Goal: Task Accomplishment & Management: Manage account settings

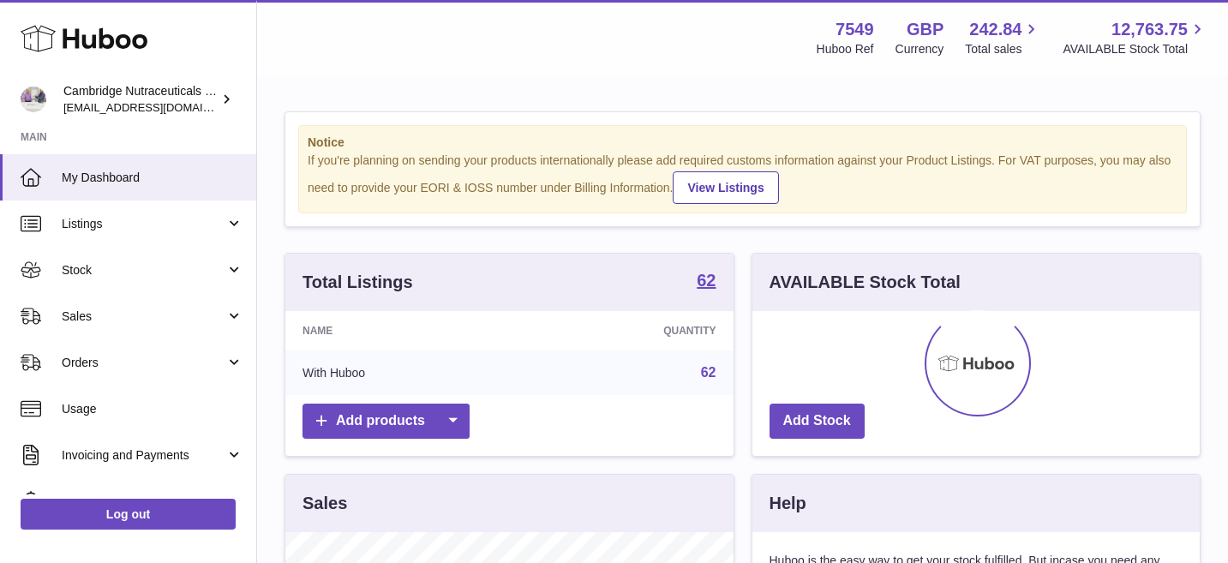
scroll to position [267, 447]
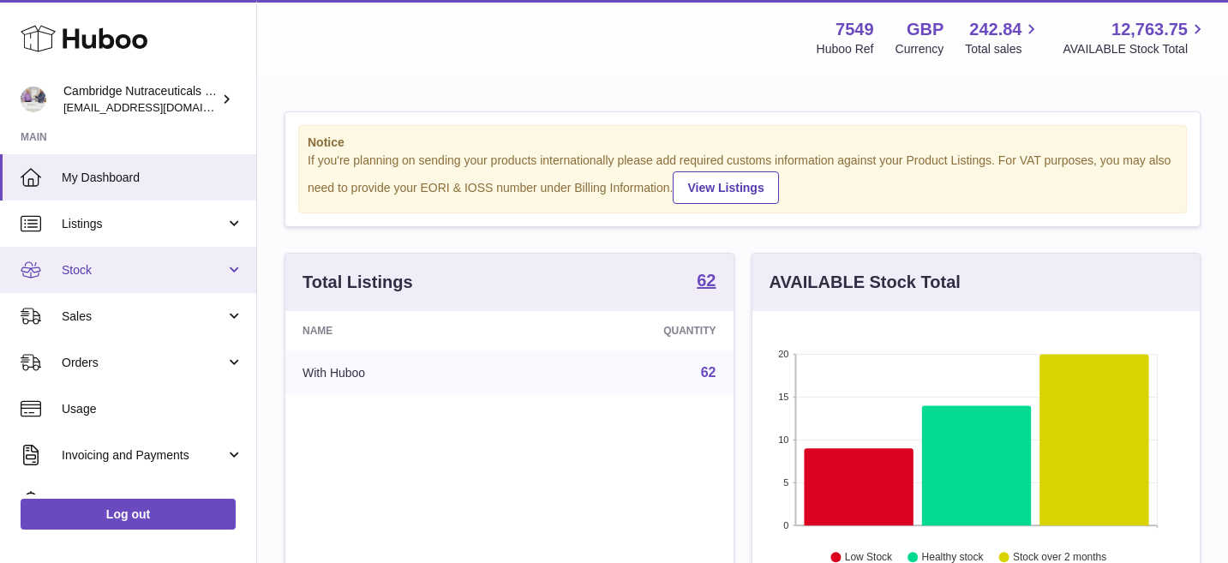
click at [127, 277] on span "Stock" at bounding box center [144, 270] width 164 height 16
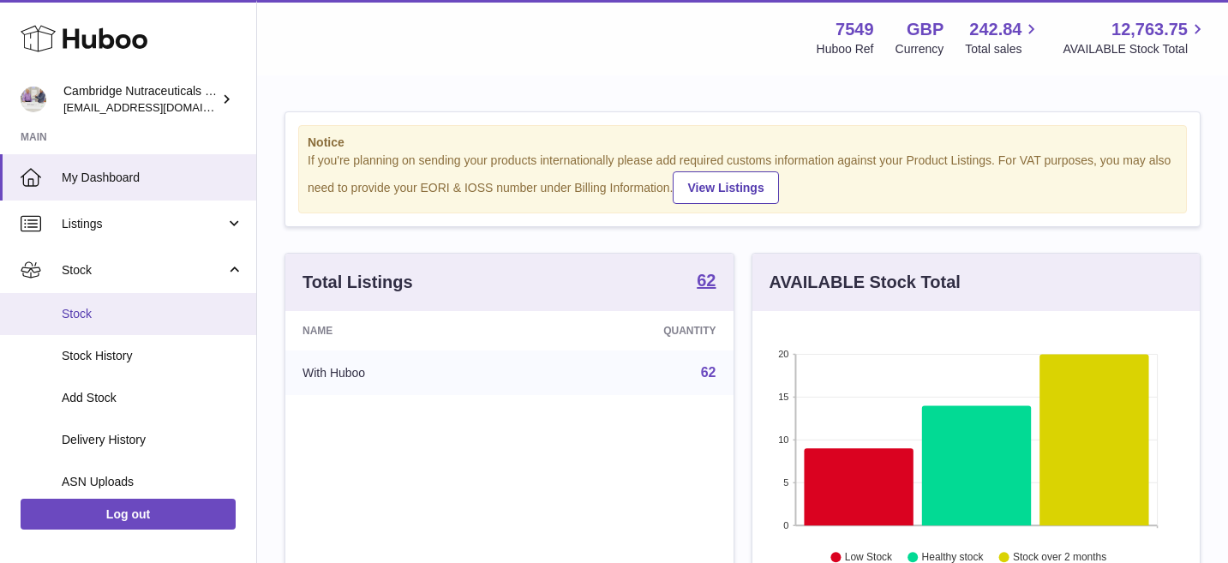
click at [133, 329] on link "Stock" at bounding box center [128, 314] width 256 height 42
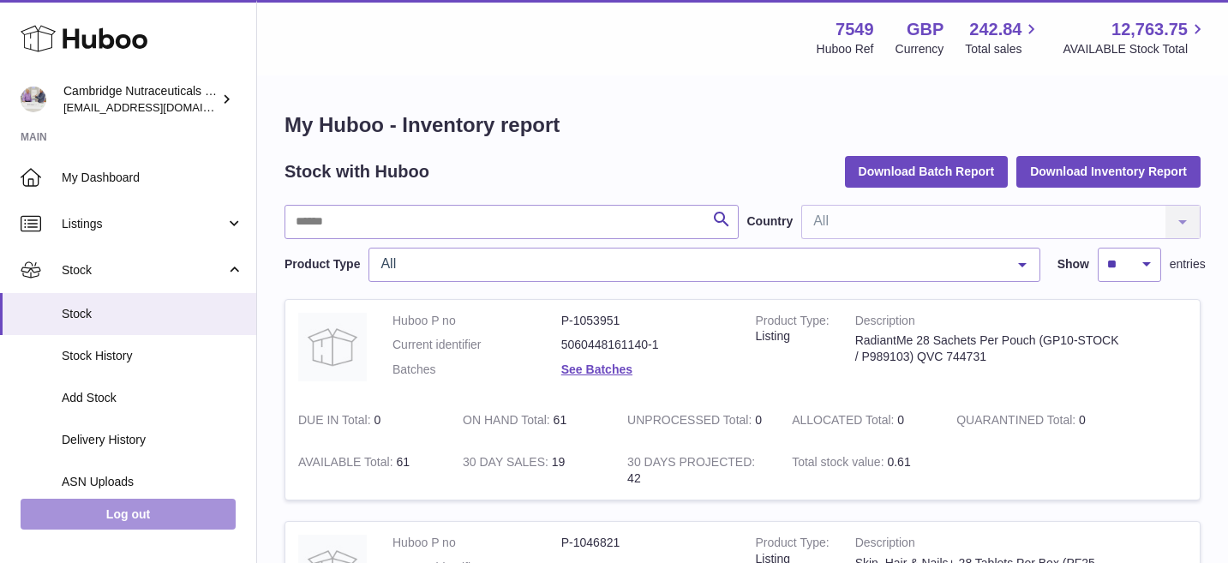
click at [133, 517] on link "Log out" at bounding box center [128, 514] width 215 height 31
